Goal: Task Accomplishment & Management: Use online tool/utility

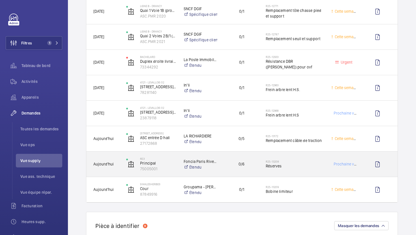
scroll to position [222, 0]
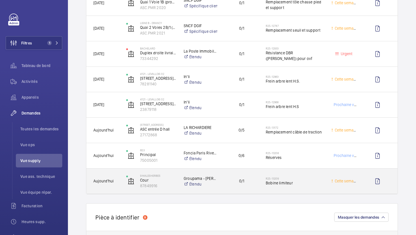
click at [308, 185] on span "Bobine limiteur" at bounding box center [295, 183] width 58 height 6
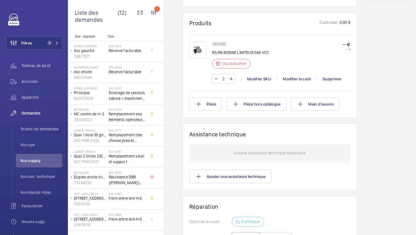
scroll to position [310, 0]
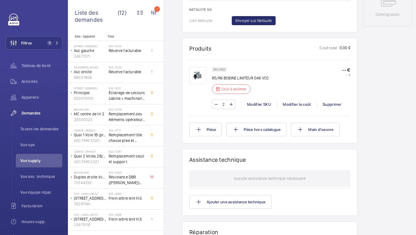
click at [223, 70] on p "SKU 4322" at bounding box center [219, 70] width 12 height 2
copy p "4322"
click at [291, 103] on div "Modifier le coût" at bounding box center [297, 105] width 40 height 6
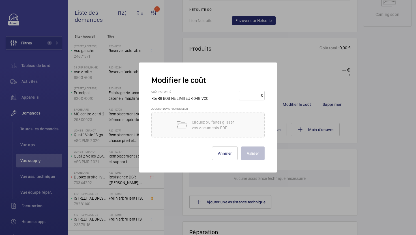
click at [246, 97] on input "number" at bounding box center [251, 95] width 20 height 9
type input "120"
click at [254, 155] on button "Valider" at bounding box center [252, 154] width 23 height 14
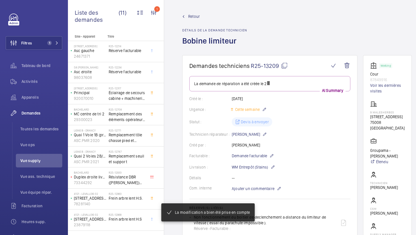
scroll to position [38, 0]
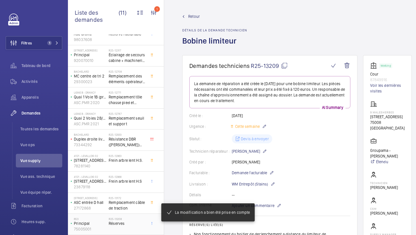
click at [134, 226] on span "Réserves" at bounding box center [127, 224] width 37 height 6
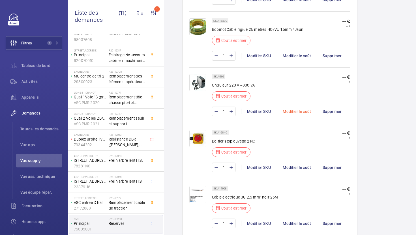
scroll to position [674, 0]
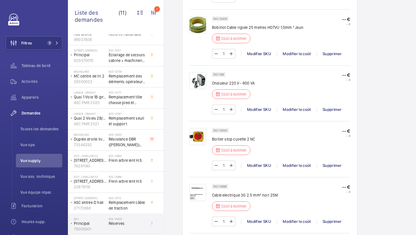
click at [198, 189] on img at bounding box center [197, 192] width 17 height 17
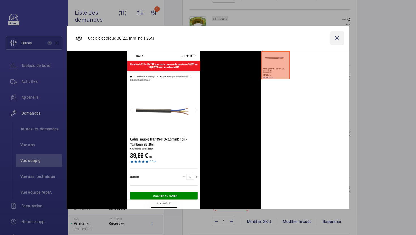
click at [339, 39] on wm-front-icon-button at bounding box center [337, 38] width 14 height 14
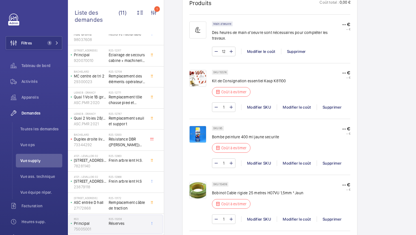
scroll to position [502, 0]
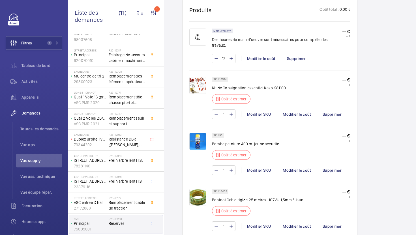
click at [223, 77] on div "SKU 15574" at bounding box center [220, 79] width 16 height 5
click at [223, 78] on p "SKU 15574" at bounding box center [219, 79] width 13 height 2
copy p "15574"
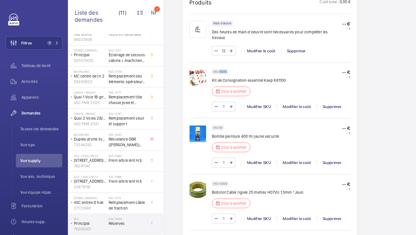
scroll to position [510, 0]
click at [292, 104] on div "Modifier le coût" at bounding box center [297, 107] width 40 height 6
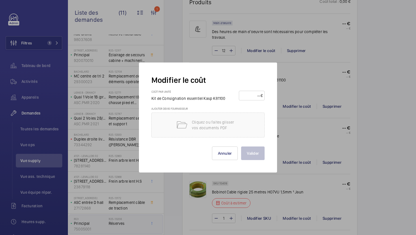
click at [243, 93] on input "number" at bounding box center [251, 95] width 20 height 9
type input "55"
click at [253, 154] on button "Valider" at bounding box center [252, 154] width 23 height 14
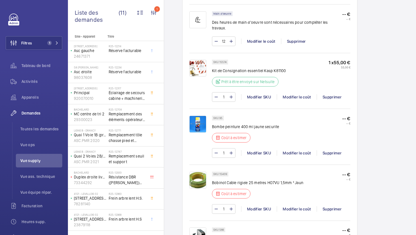
scroll to position [533, 0]
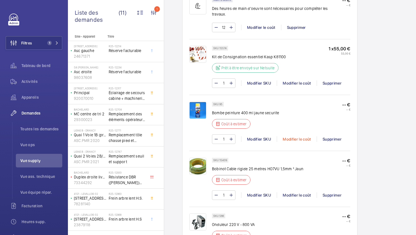
click at [292, 136] on div "Modifier le coût" at bounding box center [297, 139] width 40 height 6
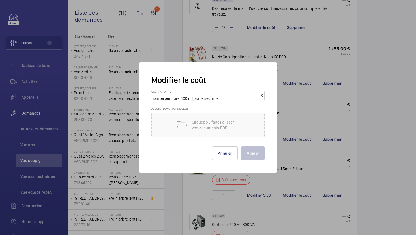
click at [257, 93] on input "number" at bounding box center [251, 95] width 20 height 9
type input "27"
click at [258, 153] on button "Valider" at bounding box center [252, 154] width 23 height 14
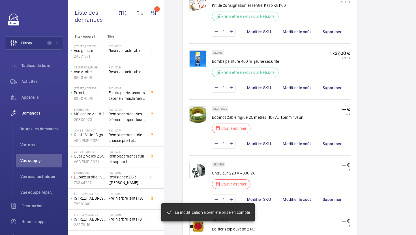
scroll to position [605, 0]
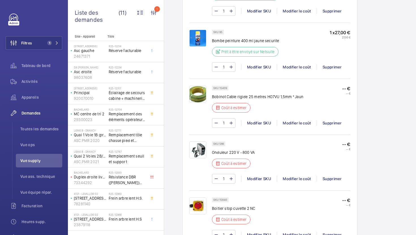
click at [227, 86] on div "SKU 15409" at bounding box center [220, 88] width 16 height 5
click at [225, 87] on p "SKU 15409" at bounding box center [220, 88] width 14 height 2
copy p "15409"
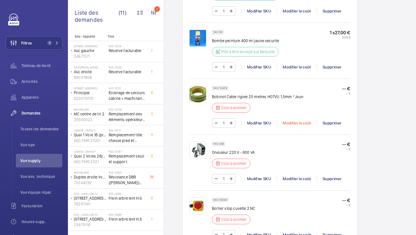
click at [292, 120] on div "Modifier le coût" at bounding box center [297, 123] width 40 height 6
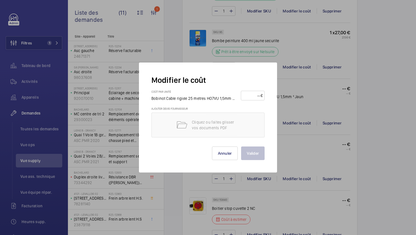
click at [256, 97] on input "number" at bounding box center [252, 95] width 18 height 9
type input "45"
click at [250, 149] on button "Valider" at bounding box center [252, 154] width 23 height 14
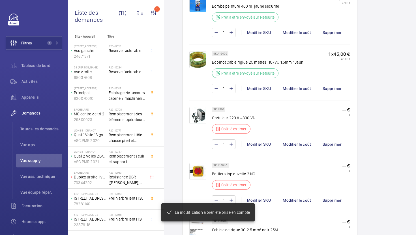
scroll to position [642, 0]
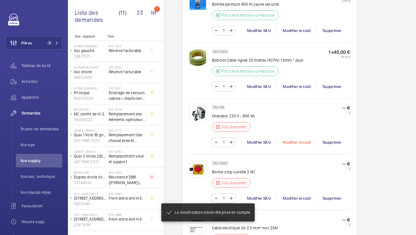
click at [297, 140] on div "Modifier le coût" at bounding box center [297, 143] width 40 height 6
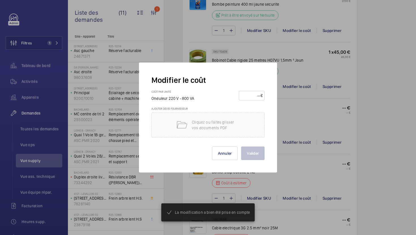
click at [253, 97] on input "number" at bounding box center [251, 95] width 20 height 9
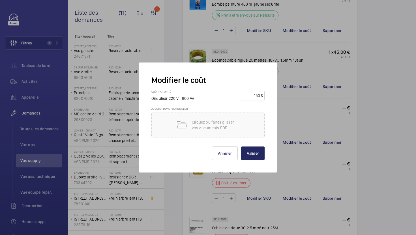
type input "150"
click at [242, 153] on button "Valider" at bounding box center [252, 154] width 23 height 14
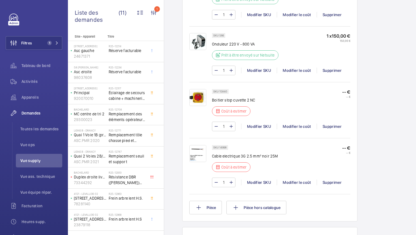
scroll to position [716, 0]
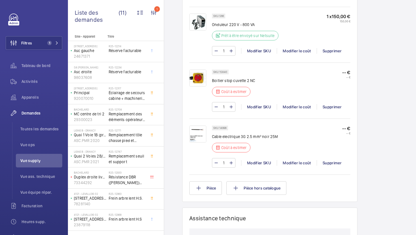
click at [199, 130] on img at bounding box center [197, 134] width 17 height 17
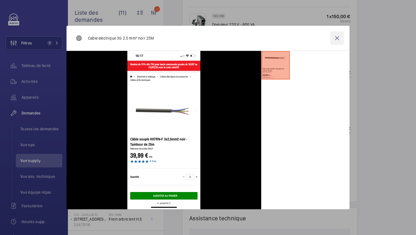
click at [340, 38] on wm-front-icon-button at bounding box center [337, 38] width 14 height 14
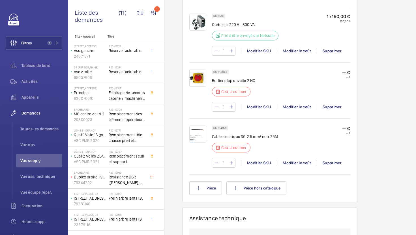
click at [223, 127] on p "SKU 14998" at bounding box center [219, 128] width 13 height 2
copy p "14998"
click at [291, 160] on div "Modifier le coût" at bounding box center [297, 163] width 40 height 6
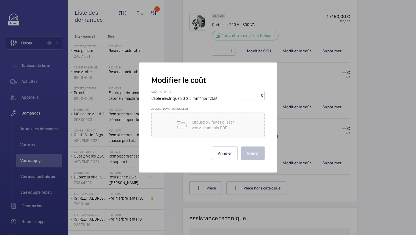
click at [245, 93] on input "number" at bounding box center [251, 95] width 20 height 9
type input "60"
click at [255, 150] on button "Valider" at bounding box center [252, 154] width 23 height 14
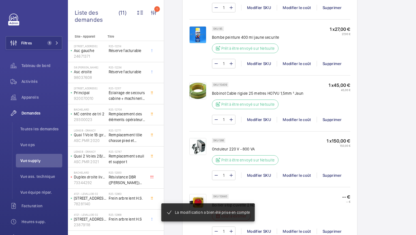
scroll to position [715, 0]
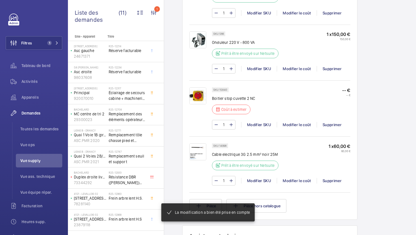
click at [224, 87] on div "SKU 15840" at bounding box center [220, 89] width 17 height 5
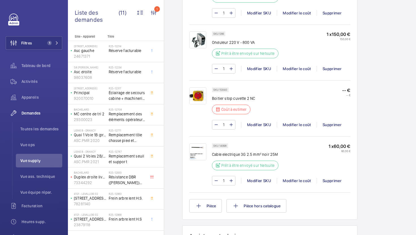
click at [224, 89] on p "SKU 15840" at bounding box center [220, 90] width 14 height 2
copy p "15840"
click at [291, 122] on div "Modifier le coût" at bounding box center [297, 125] width 40 height 6
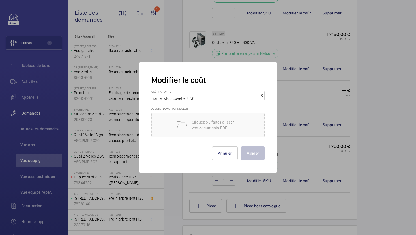
click at [252, 93] on input "number" at bounding box center [251, 95] width 20 height 9
type input "25"
click at [262, 153] on button "Valider" at bounding box center [252, 154] width 23 height 14
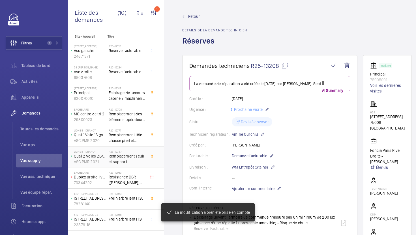
scroll to position [17, 0]
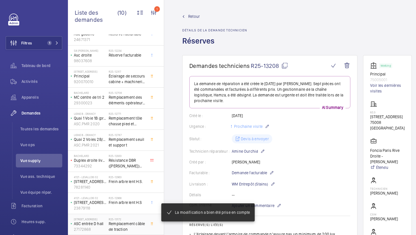
click at [123, 222] on span "Remplacement câble de traction" at bounding box center [127, 226] width 37 height 11
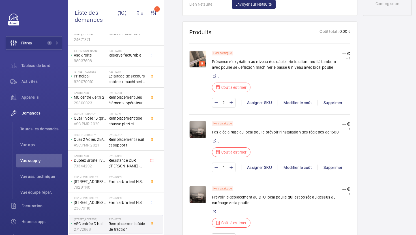
scroll to position [309, 0]
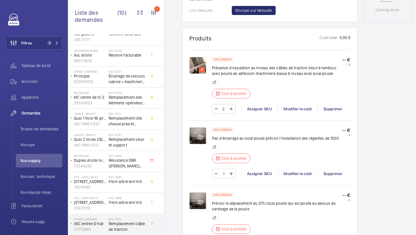
click at [195, 67] on img at bounding box center [197, 65] width 17 height 17
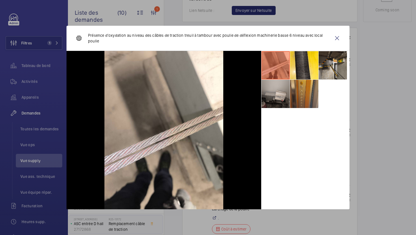
click at [320, 66] on li at bounding box center [333, 65] width 28 height 28
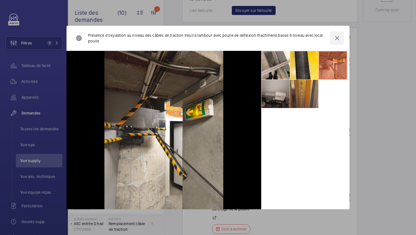
click at [336, 39] on wm-front-icon-button at bounding box center [337, 38] width 14 height 14
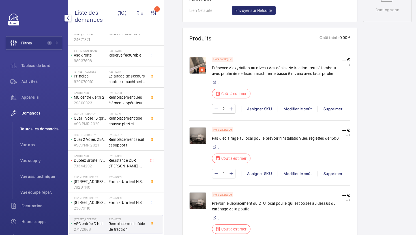
click at [42, 129] on span "Toutes les demandes" at bounding box center [41, 129] width 42 height 6
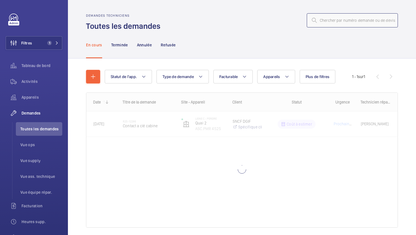
click at [366, 20] on input "text" at bounding box center [352, 20] width 91 height 14
paste input "R25-13154"
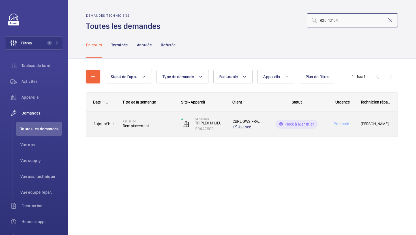
type input "R25-13154"
click at [163, 134] on div "R25-13154 Remplacement" at bounding box center [145, 124] width 58 height 25
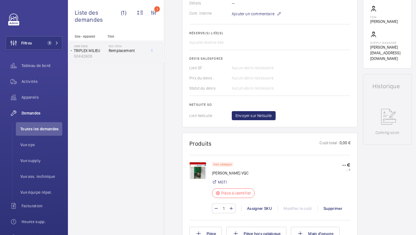
scroll to position [192, 0]
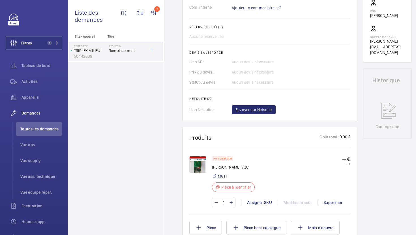
click at [191, 164] on img at bounding box center [197, 164] width 17 height 17
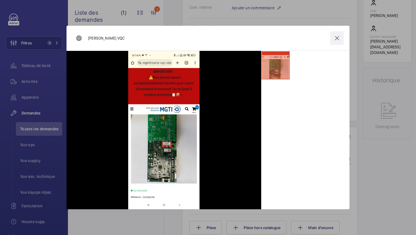
click at [336, 44] on wm-front-icon-button at bounding box center [337, 38] width 14 height 14
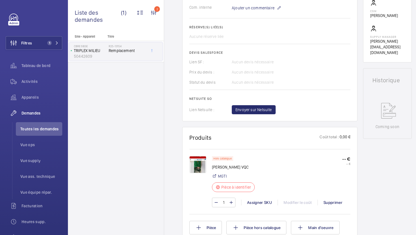
click at [195, 167] on img at bounding box center [197, 164] width 17 height 17
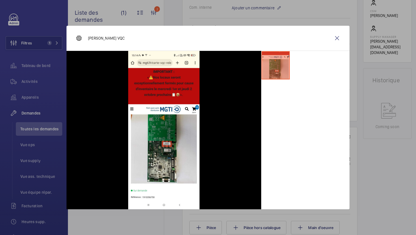
click at [410, 167] on div at bounding box center [208, 117] width 416 height 235
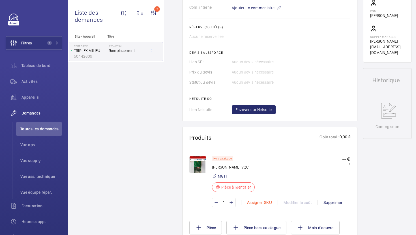
click at [255, 204] on div "Assigner SKU" at bounding box center [259, 203] width 37 height 6
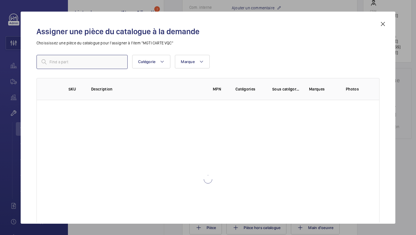
click at [109, 65] on input "text" at bounding box center [82, 62] width 91 height 14
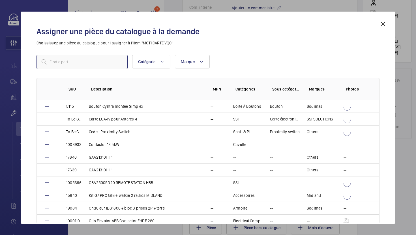
paste input "1010431"
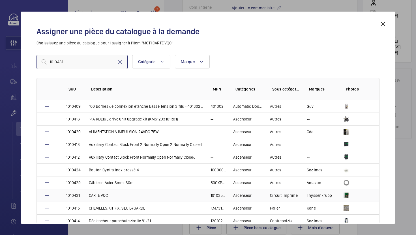
type input "1010431"
click at [135, 198] on td "CARTE VQC" at bounding box center [143, 195] width 122 height 13
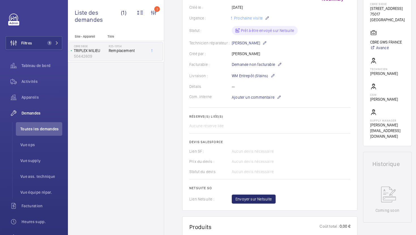
scroll to position [111, 0]
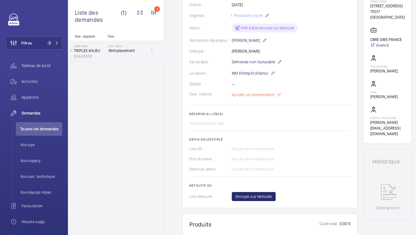
click at [248, 97] on span "Ajouter un commentaire" at bounding box center [253, 95] width 43 height 6
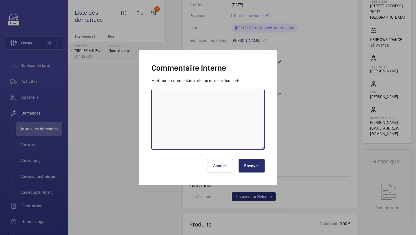
click at [204, 119] on textarea at bounding box center [207, 119] width 113 height 61
type textarea "02/10 vu avec Ops et RW commande à passer"
click at [246, 161] on button "Envoyer" at bounding box center [252, 166] width 26 height 14
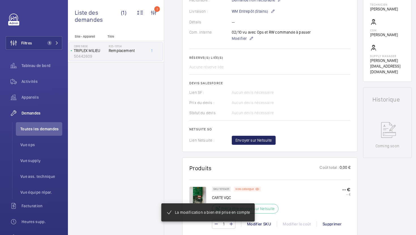
scroll to position [179, 0]
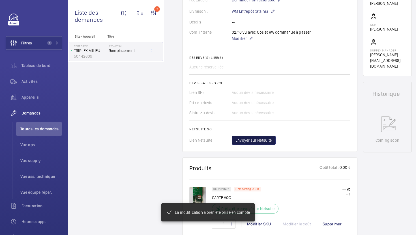
click at [259, 142] on span "Envoyer sur Netsuite" at bounding box center [254, 141] width 37 height 6
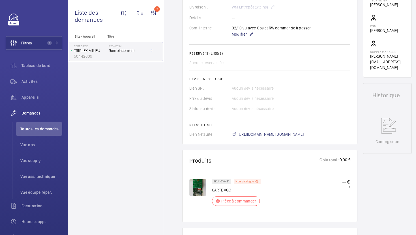
scroll to position [191, 0]
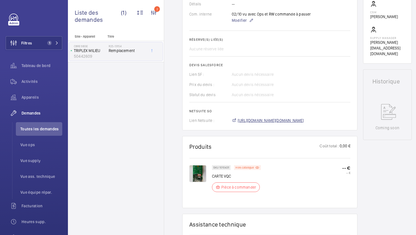
click at [278, 122] on span "[URL][DOMAIN_NAME][DOMAIN_NAME]" at bounding box center [271, 121] width 66 height 6
